Goal: Information Seeking & Learning: Learn about a topic

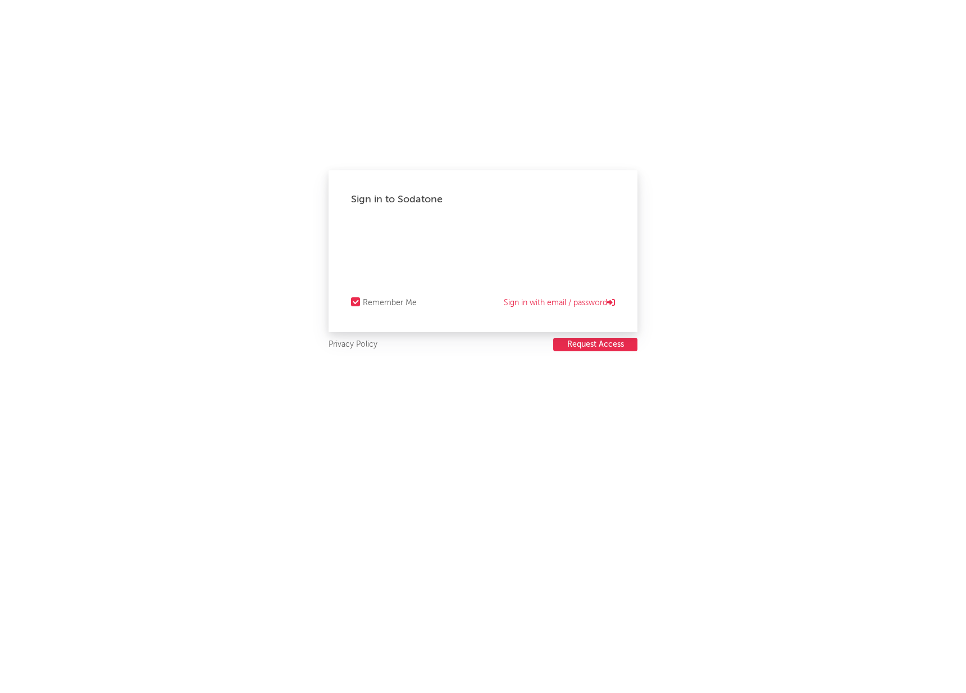
click at [498, 0] on html "Sign in to Sodatone Remember Me Sign in with email / password Privacy Policy Re…" at bounding box center [483, 0] width 966 height 0
select select "other"
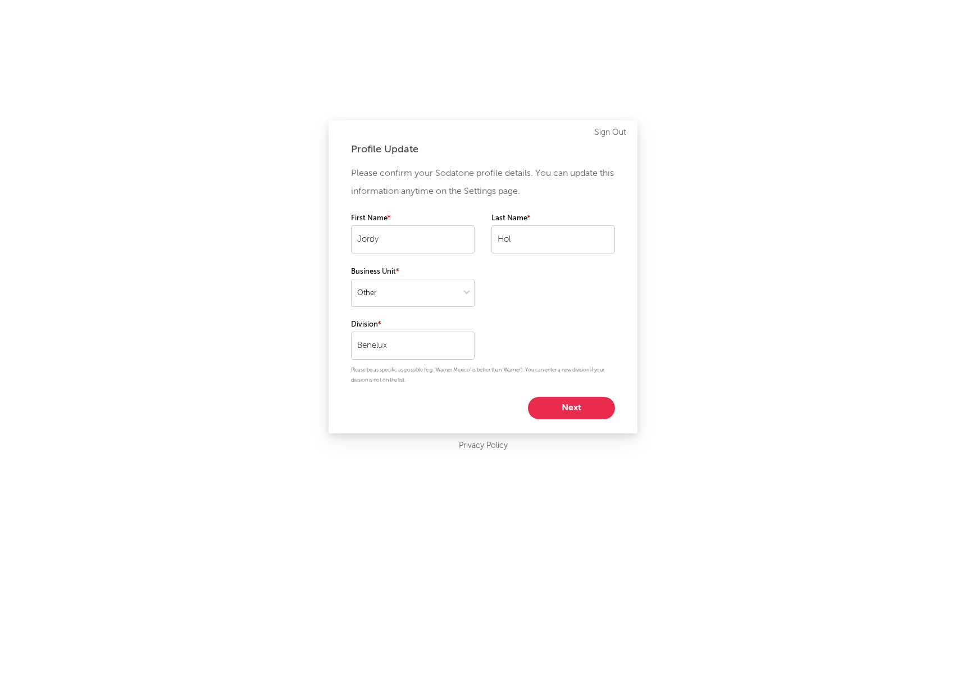
click at [577, 403] on button "Next" at bounding box center [571, 408] width 87 height 22
select select "other"
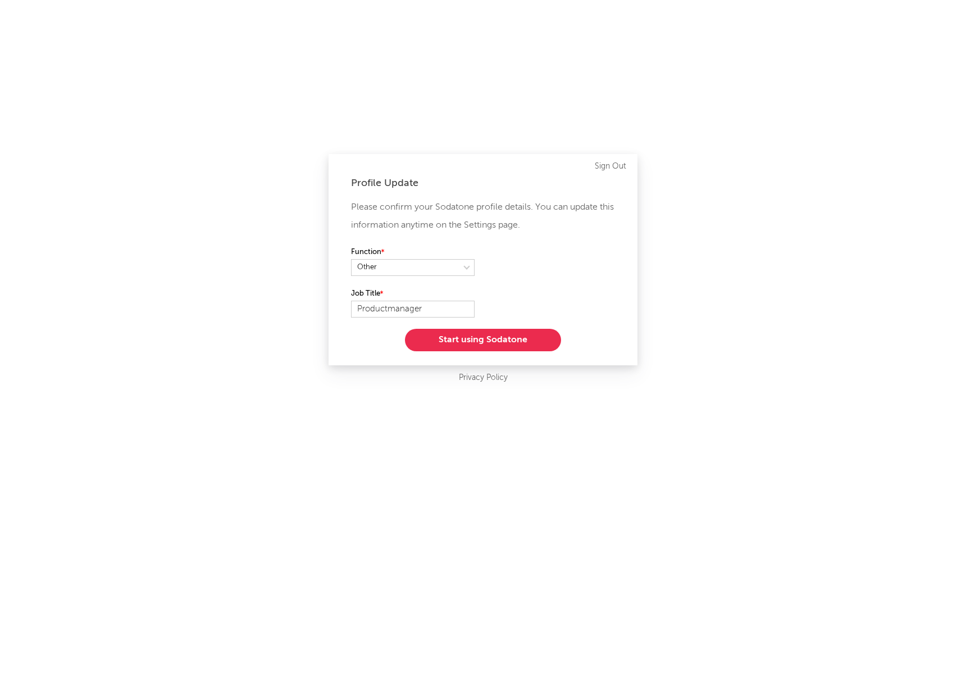
click at [494, 336] on button "Start using Sodatone" at bounding box center [483, 340] width 156 height 22
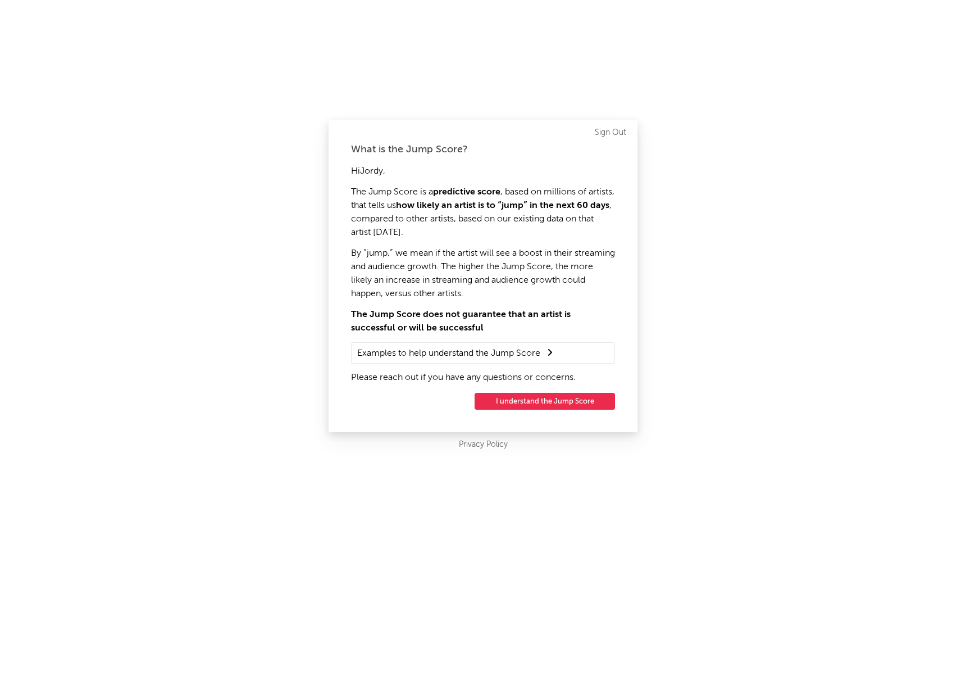
click at [542, 400] on button "I understand the Jump Score" at bounding box center [545, 401] width 140 height 17
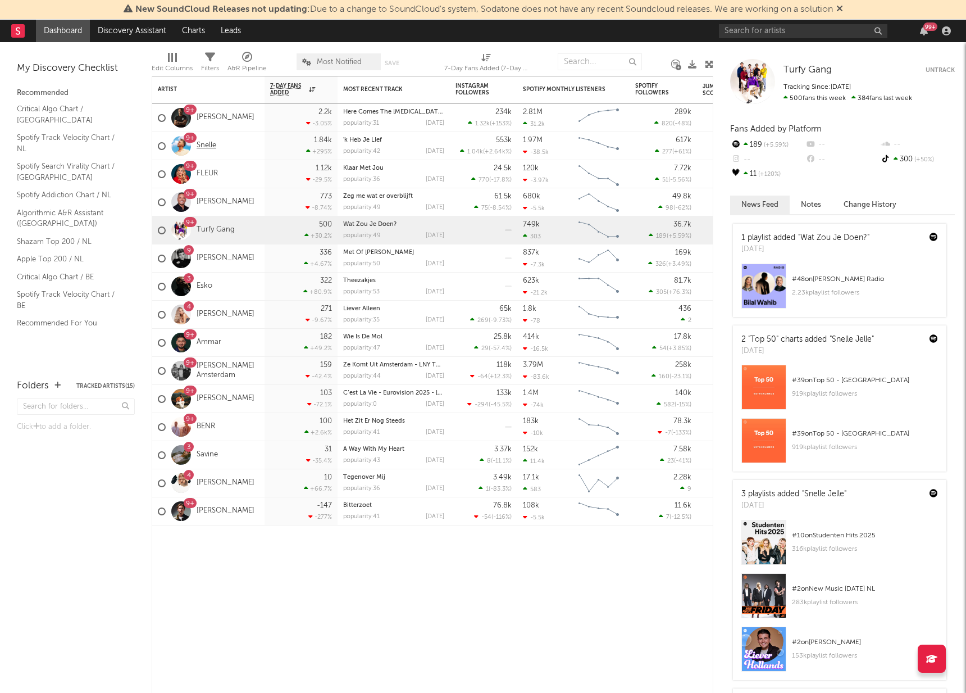
click at [203, 148] on link "Snelle" at bounding box center [207, 146] width 20 height 10
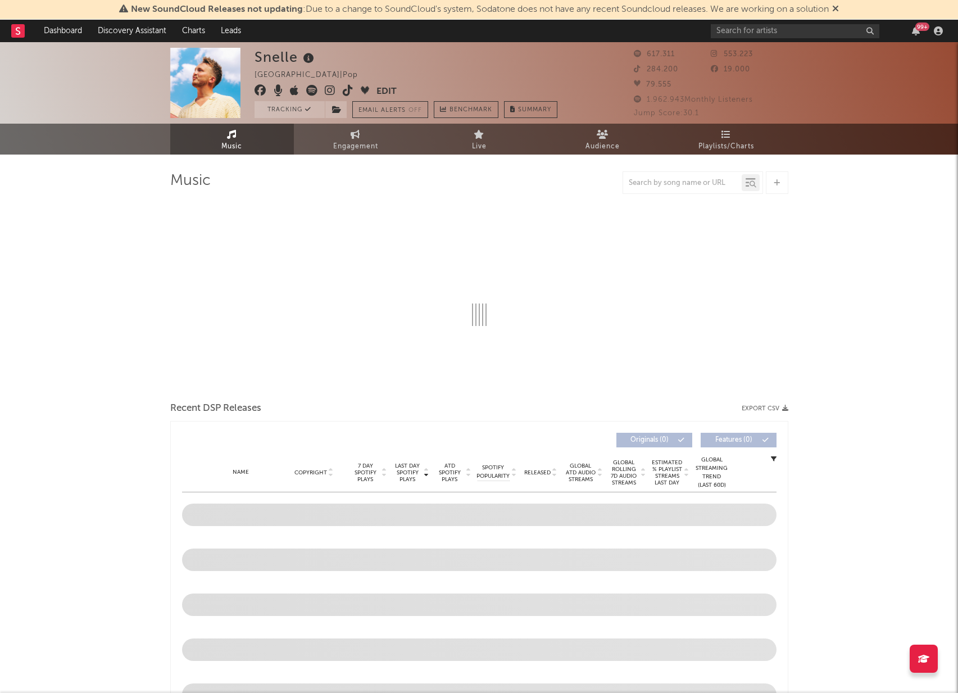
select select "6m"
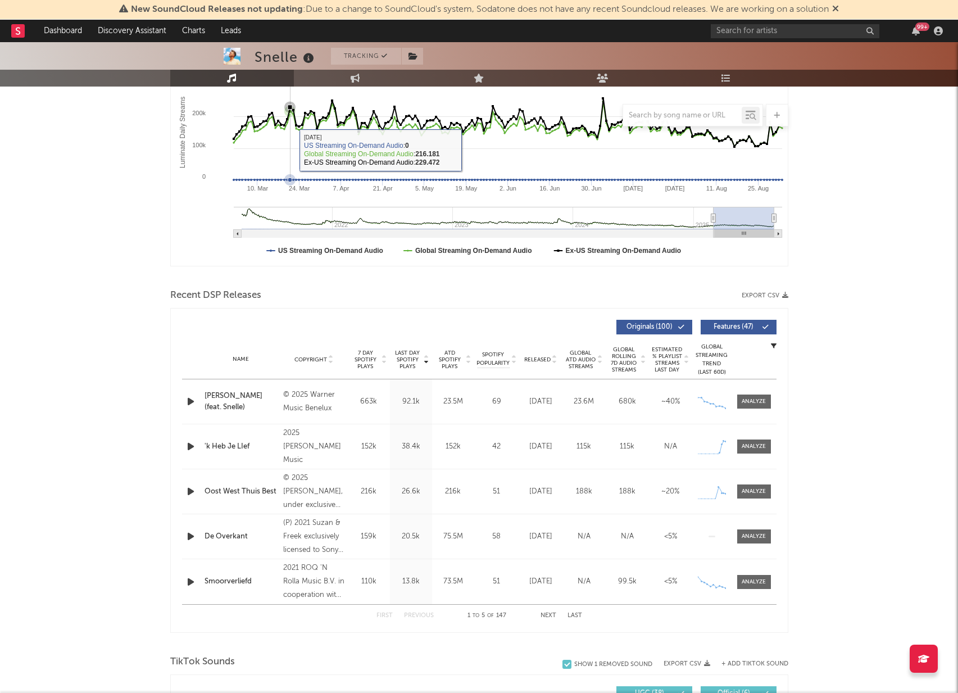
scroll to position [213, 0]
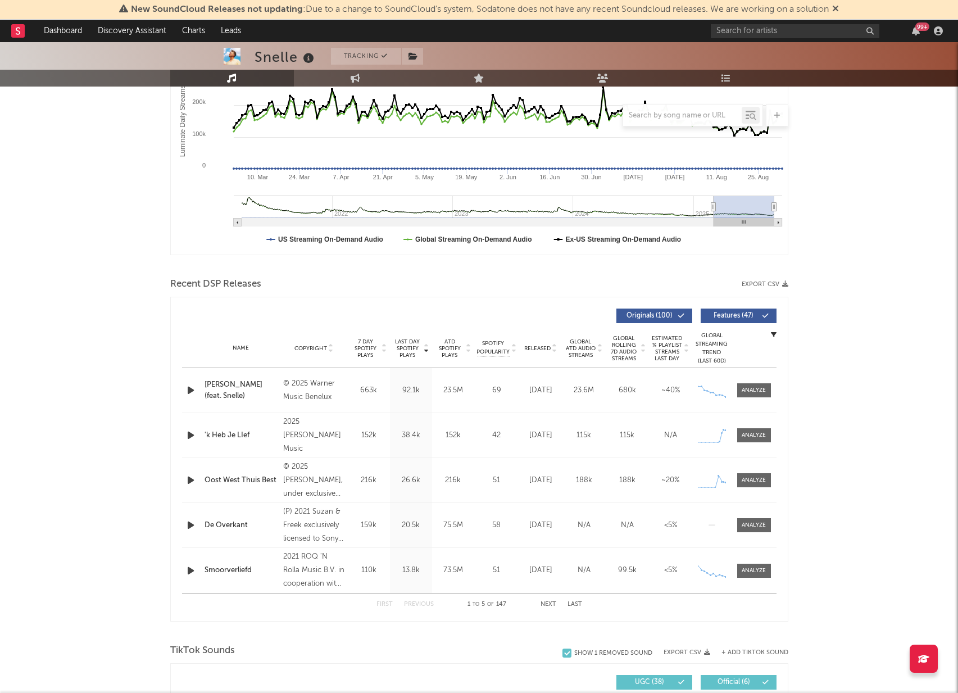
click at [232, 481] on div "Oost West Thuis Best" at bounding box center [241, 480] width 74 height 11
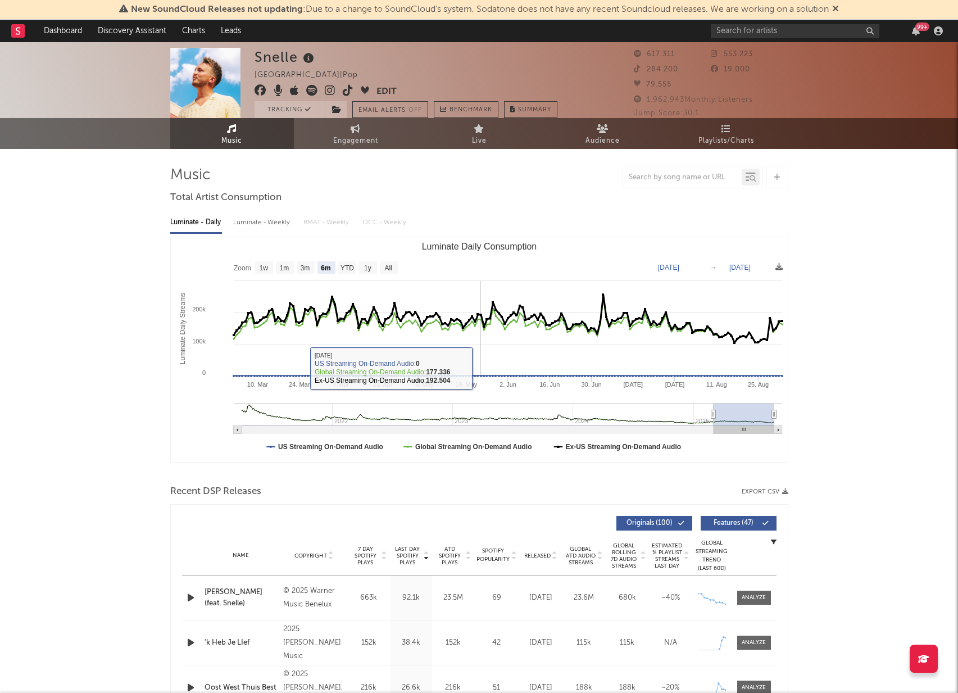
scroll to position [0, 0]
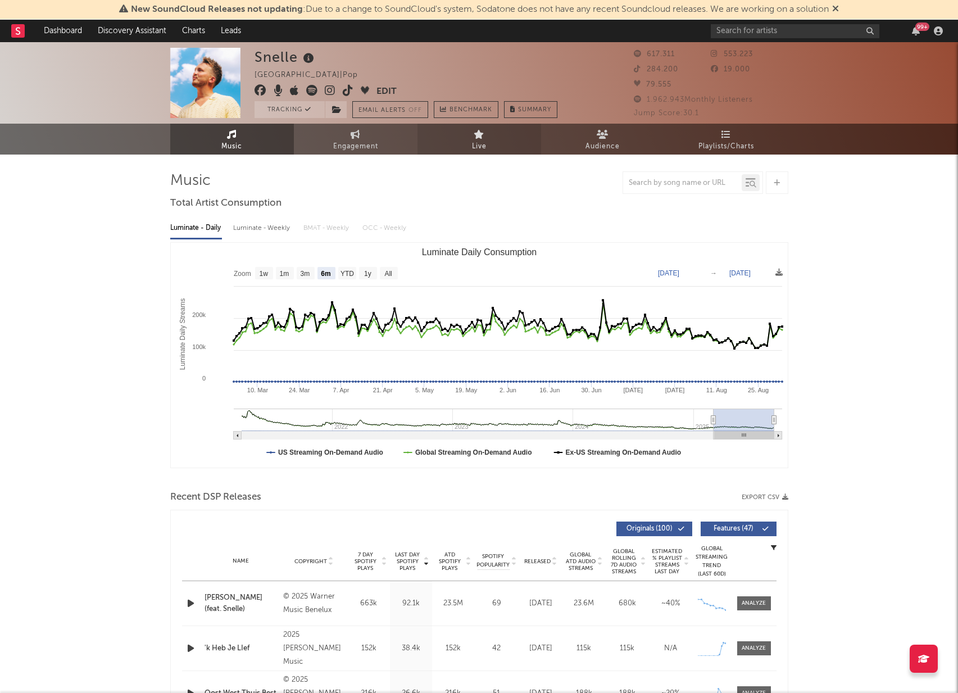
click at [497, 142] on link "Live" at bounding box center [479, 139] width 124 height 31
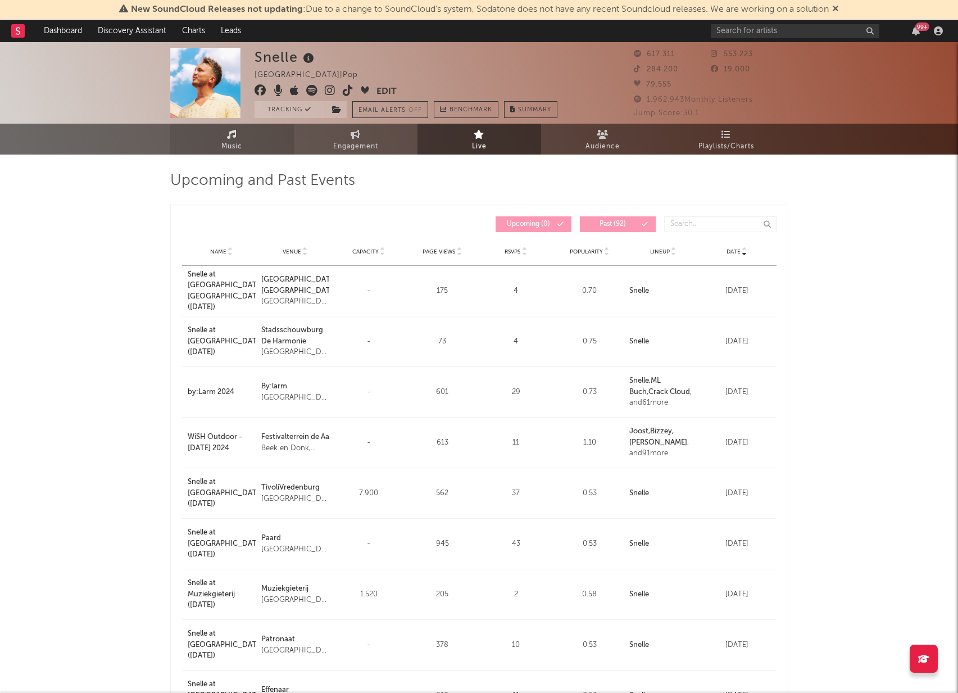
click at [246, 146] on link "Music" at bounding box center [232, 139] width 124 height 31
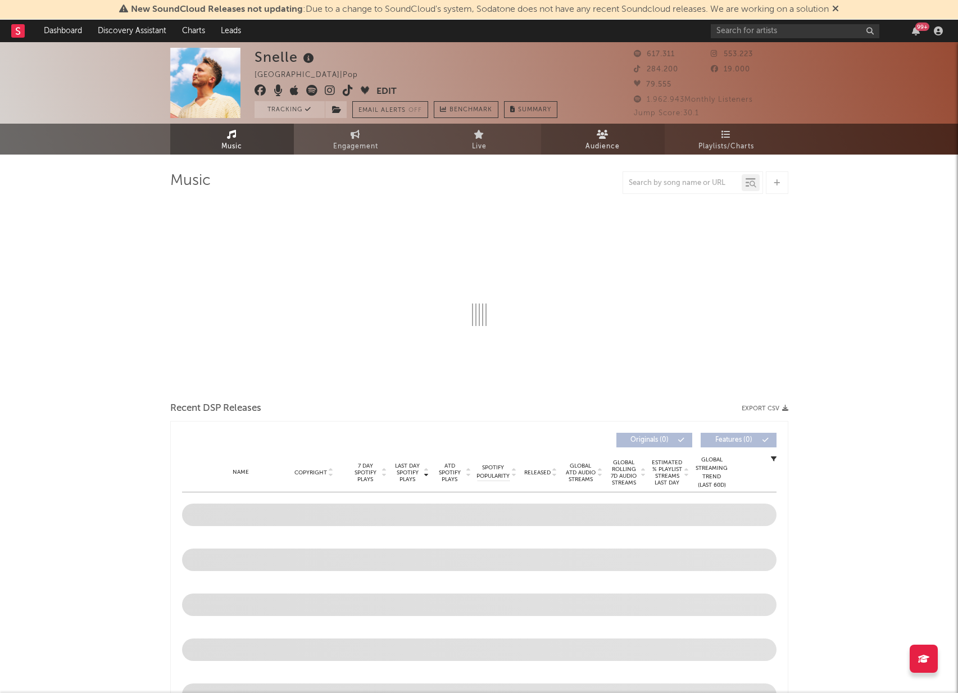
select select "6m"
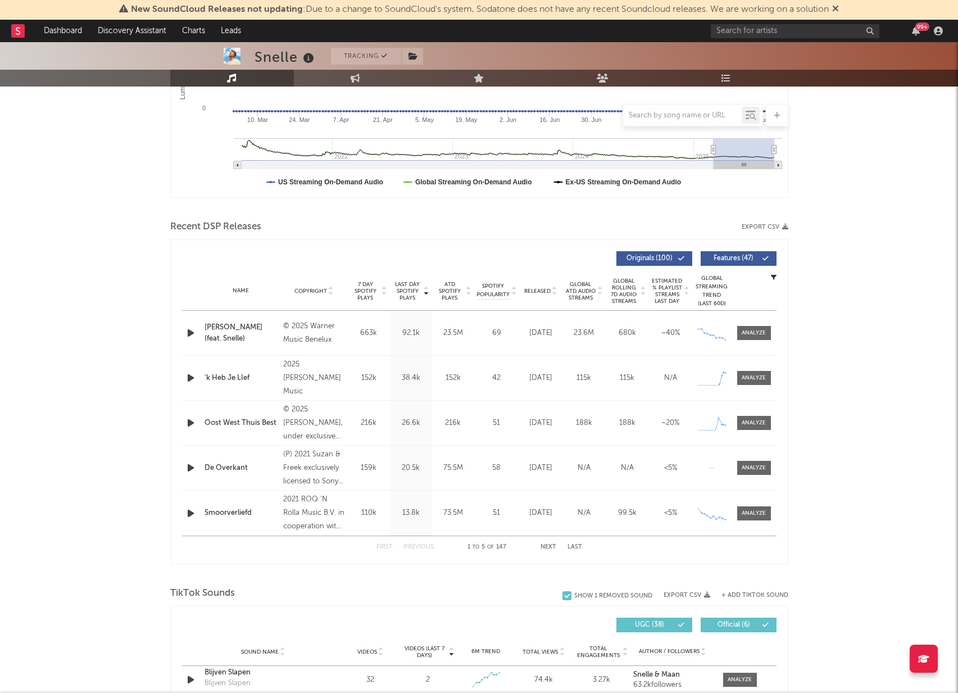
scroll to position [344, 0]
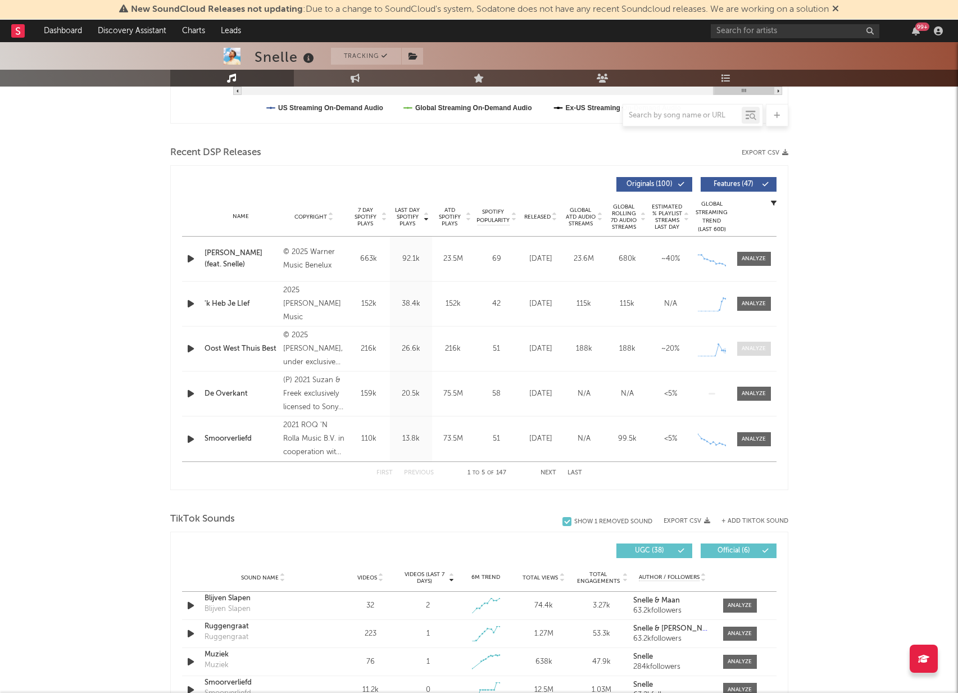
click at [751, 350] on div at bounding box center [753, 348] width 24 height 8
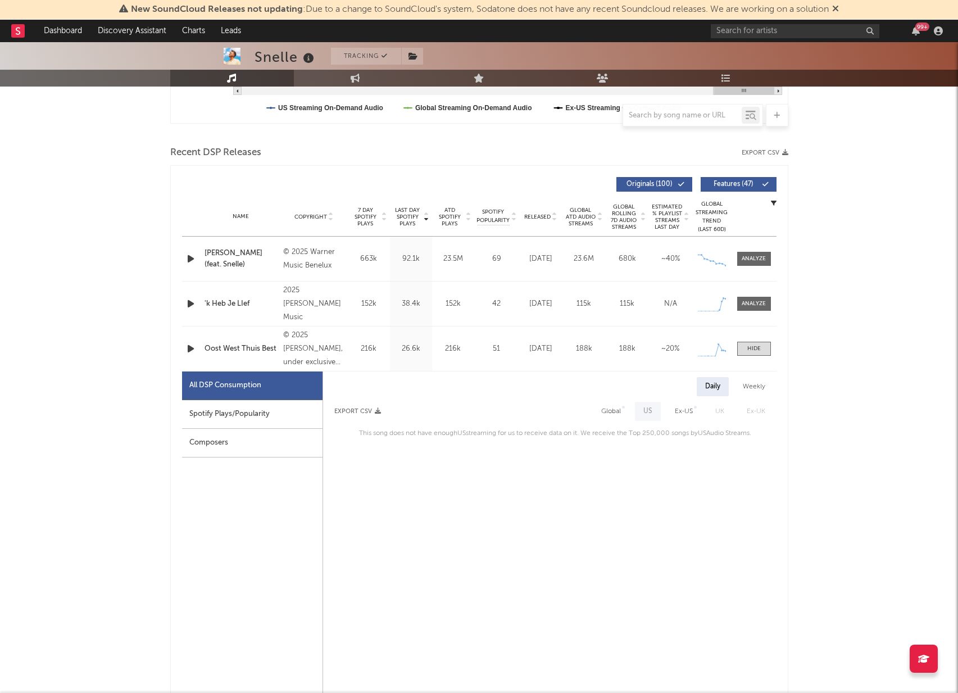
click at [273, 409] on div "Spotify Plays/Popularity" at bounding box center [252, 414] width 140 height 29
select select "1w"
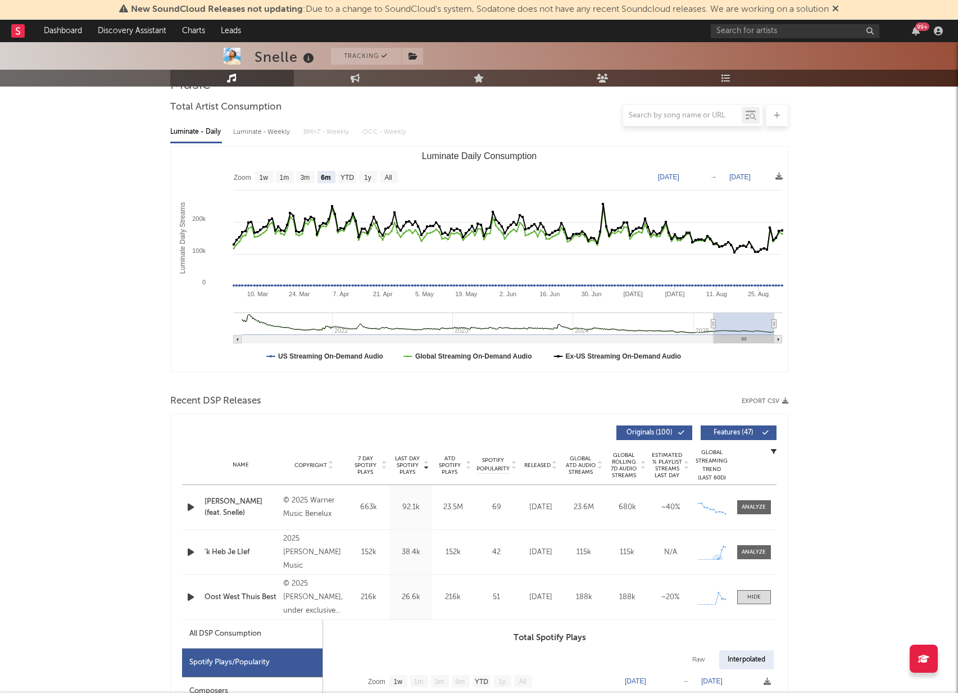
scroll to position [0, 0]
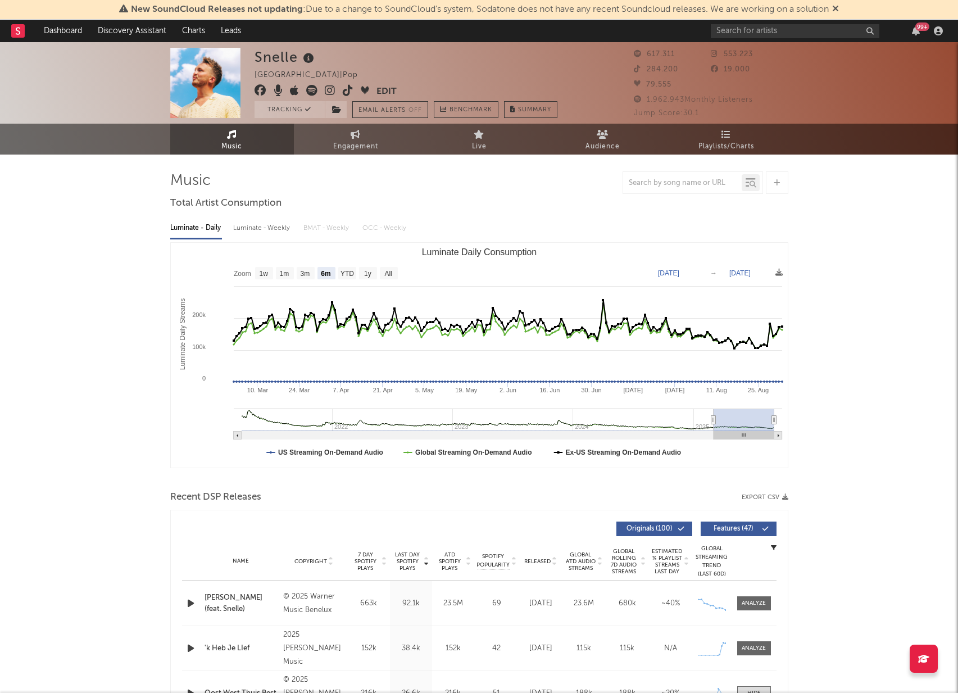
click at [769, 88] on div "617.311 553.223 284.200 19.000 79.555" at bounding box center [711, 70] width 154 height 45
